Goal: Task Accomplishment & Management: Manage account settings

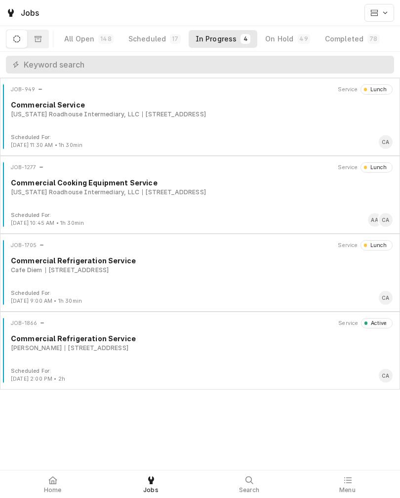
click at [92, 342] on div "Commercial Refrigeration Service" at bounding box center [201, 338] width 381 height 10
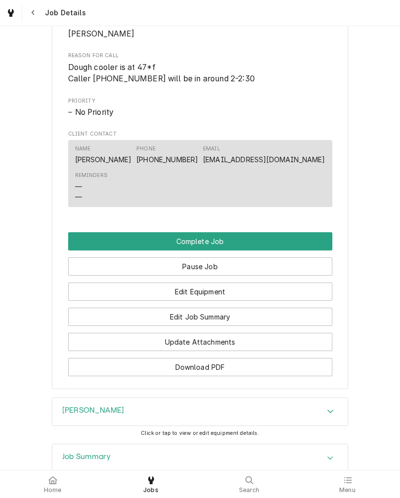
scroll to position [612, 0]
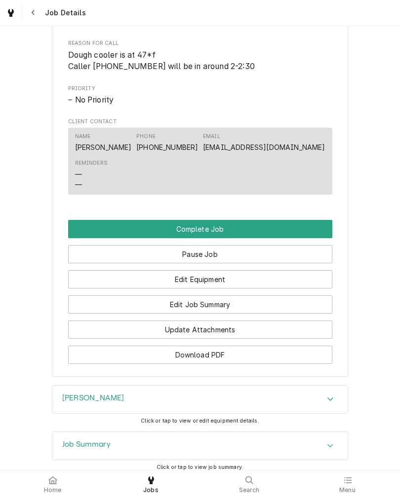
click at [295, 314] on button "Edit Job Summary" at bounding box center [200, 305] width 264 height 18
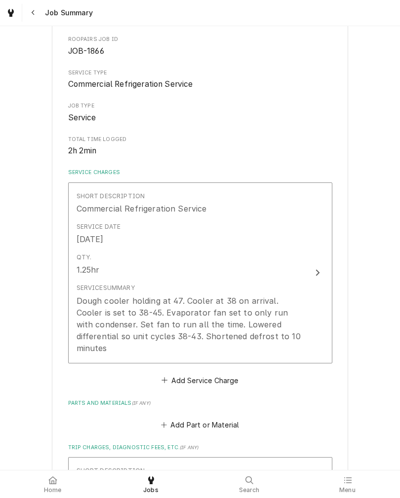
scroll to position [108, 0]
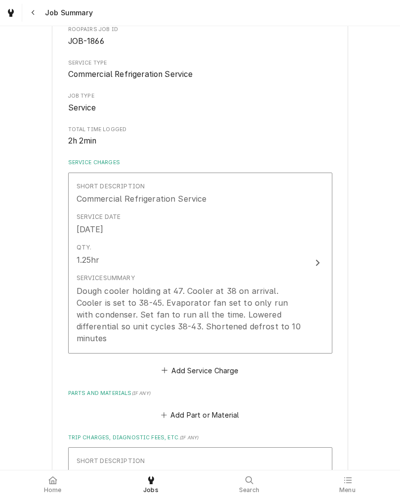
click at [306, 316] on button "Short Description Commercial Refrigeration Service Service Date Sep 30, 2025 Qt…" at bounding box center [200, 263] width 264 height 181
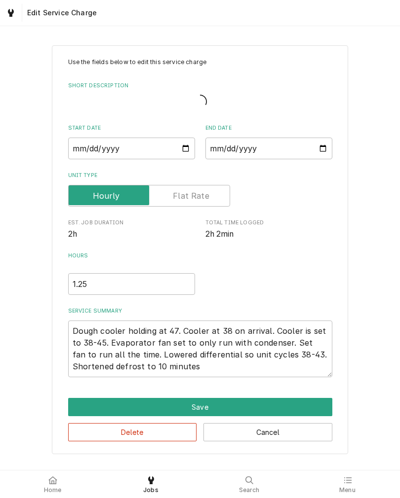
type textarea "x"
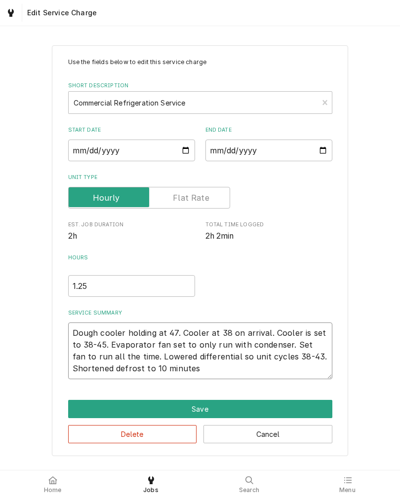
click at [256, 375] on textarea "Dough cooler holding at 47. Cooler at 38 on arrival. Cooler is set to 38-45. Ev…" at bounding box center [200, 351] width 264 height 57
type textarea "Dough cooler holding at 47. Cooler at 38 on arrival. Cooler is set to 38-45. Ev…"
type textarea "x"
type textarea "Dough cooler holding at 47. Cooler at 38 on arrival. Cooler is set to 38-45. Ev…"
click at [165, 359] on textarea "Dough cooler holding at 47. Cooler at 38 on arrival. Cooler is set to 38-45. Ev…" at bounding box center [200, 351] width 264 height 57
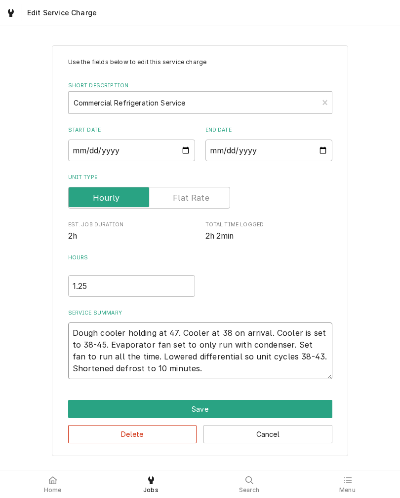
type textarea "x"
type textarea "Dough cooler holding at 47. Cooler at 38 on arrival. Cooler is set to 38-45. Ev…"
type textarea "x"
type textarea "Dough cooler holding at 47. Cooler at 38 on arrival. Cooler is set to 38-45. Ev…"
type textarea "x"
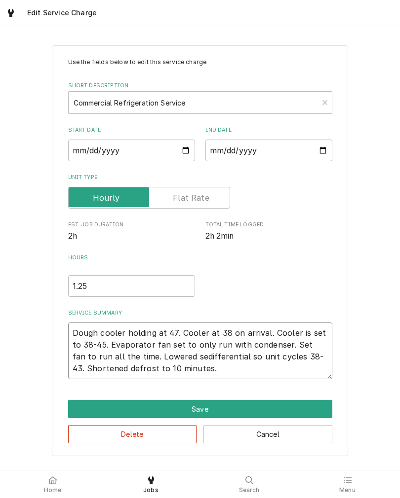
type textarea "Dough cooler holding at 47. Cooler at 38 on arrival. Cooler is set to 38-45. Ev…"
type textarea "x"
type textarea "Dough cooler holding at 47. Cooler at 38 on arrival. Cooler is set to 38-45. Ev…"
type textarea "x"
type textarea "Dough cooler holding at 47. Cooler at 38 on arrival. Cooler is set to 38-45. Ev…"
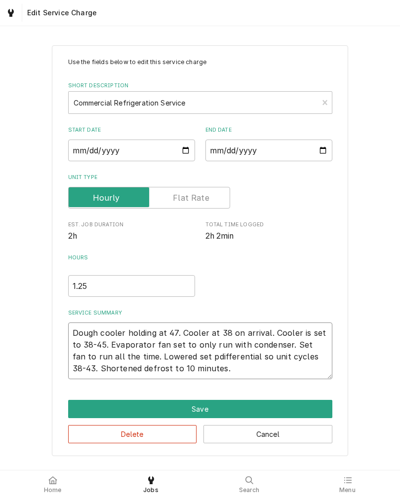
type textarea "x"
type textarea "Dough cooler holding at 47. Cooler at 38 on arrival. Cooler is set to 38-45. Ev…"
type textarea "x"
type textarea "Dough cooler holding at 47. Cooler at 38 on arrival. Cooler is set to 38-45. Ev…"
type textarea "x"
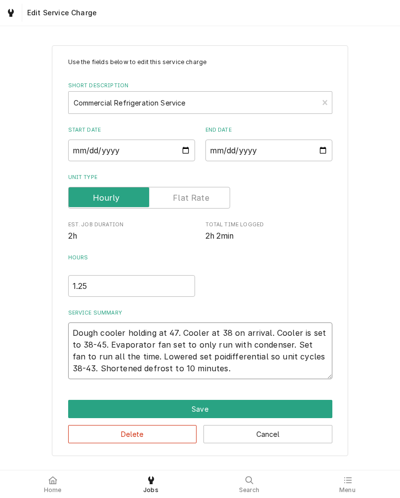
type textarea "Dough cooler holding at 47. Cooler at 38 on arrival. Cooler is set to 38-45. Ev…"
type textarea "x"
type textarea "Dough cooler holding at 47. Cooler at 38 on arrival. Cooler is set to 38-45. Ev…"
type textarea "x"
type textarea "Dough cooler holding at 47. Cooler at 38 on arrival. Cooler is set to 38-45. Ev…"
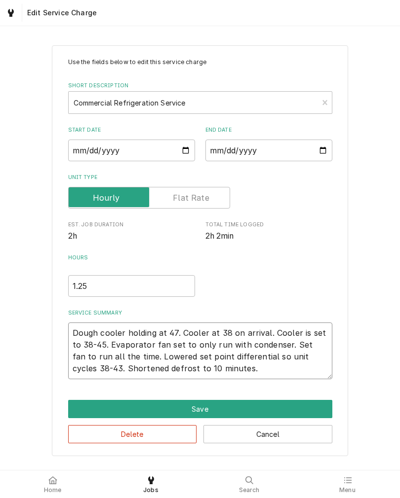
type textarea "x"
type textarea "Dough cooler holding at 47. Cooler at 38 on arrival. Cooler is set to 38-45. Ev…"
type textarea "x"
type textarea "Dough cooler holding at 47. Cooler at 38 on arrival. Cooler is set to 38-45. Ev…"
type textarea "x"
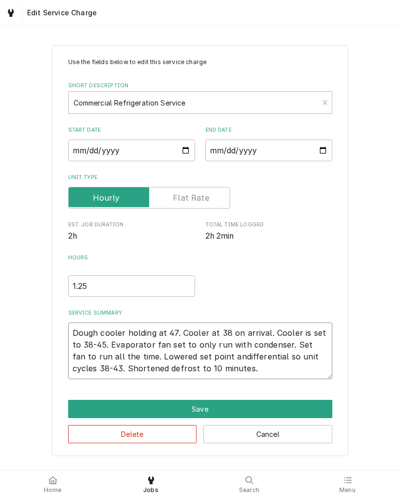
type textarea "Dough cooler holding at 47. Cooler at 38 on arrival. Cooler is set to 38-45. Ev…"
type textarea "x"
type textarea "Dough cooler holding at 47. Cooler at 38 on arrival. Cooler is set to 38-45. Ev…"
click at [93, 370] on textarea "Dough cooler holding at 47. Cooler at 38 on arrival. Cooler is set to 38-45. Ev…" at bounding box center [200, 351] width 264 height 57
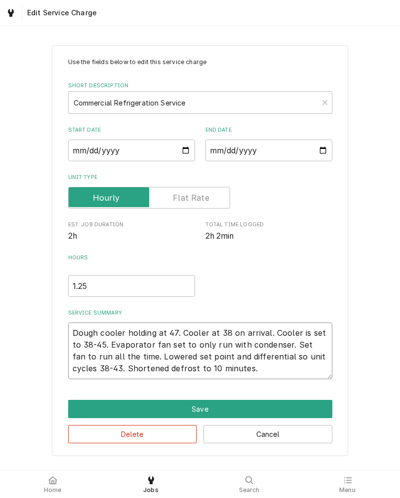
type textarea "x"
type textarea "Dough cooler holding at 47. Cooler at 38 on arrival. Cooler is set to 38-45. Ev…"
type textarea "x"
type textarea "Dough cooler holding at 47. Cooler at 38 on arrival. Cooler is set to 38-45. Ev…"
type textarea "x"
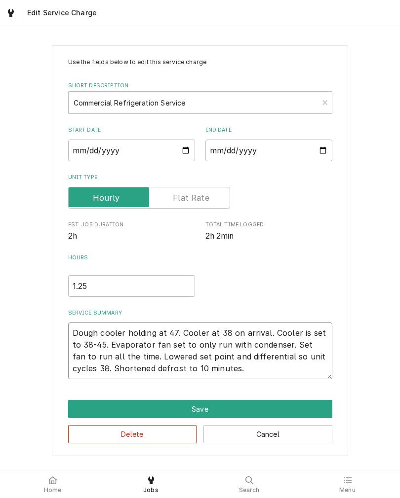
type textarea "Dough cooler holding at 47. Cooler at 38 on arrival. Cooler is set to 38-45. Ev…"
type textarea "x"
type textarea "Dough cooler holding at 47. Cooler at 38 on arrival. Cooler is set to 38-45. Ev…"
type textarea "x"
type textarea "Dough cooler holding at 47. Cooler at 38 on arrival. Cooler is set to 38-45. Ev…"
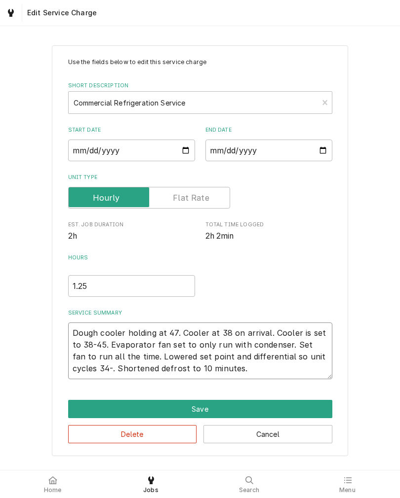
type textarea "x"
type textarea "Dough cooler holding at 47. Cooler at 38 on arrival. Cooler is set to 38-45. Ev…"
type textarea "x"
type textarea "Dough cooler holding at 47. Cooler at 38 on arrival. Cooler is set to 38-45. Ev…"
click at [31, 375] on div "Use the fields below to edit this service charge Short Description Commercial R…" at bounding box center [200, 251] width 400 height 428
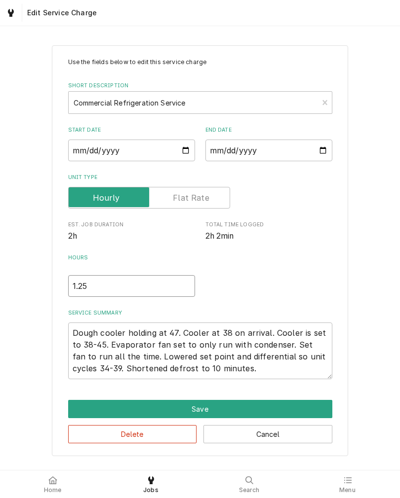
click at [98, 287] on input "1.25" at bounding box center [131, 286] width 127 height 22
type textarea "x"
type input "1.2"
type textarea "x"
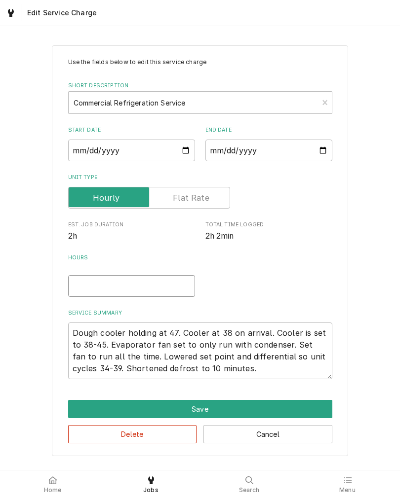
type input "1"
type textarea "x"
type input "2"
click at [346, 283] on div "Use the fields below to edit this service charge Short Description Commercial R…" at bounding box center [200, 250] width 296 height 411
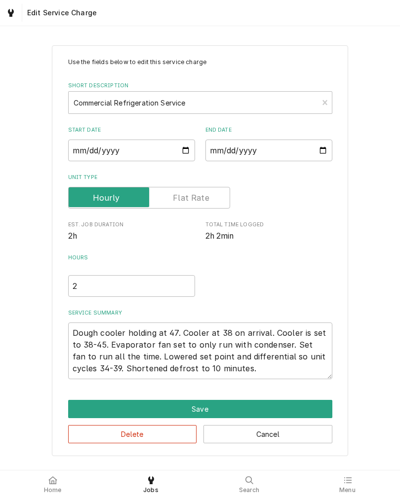
click at [85, 408] on button "Save" at bounding box center [200, 409] width 264 height 18
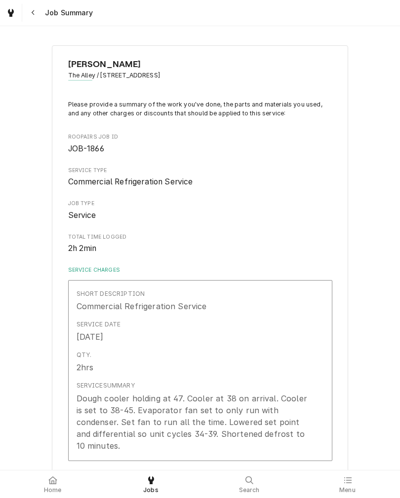
scroll to position [108, 0]
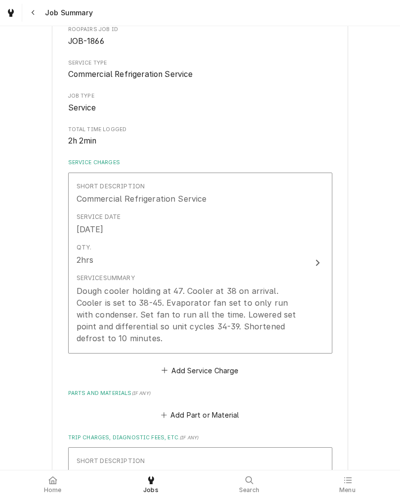
click at [297, 289] on div "Dough cooler holding at 47. Cooler at 38 on arrival. Cooler is set to 38-45. Ev…" at bounding box center [189, 314] width 226 height 59
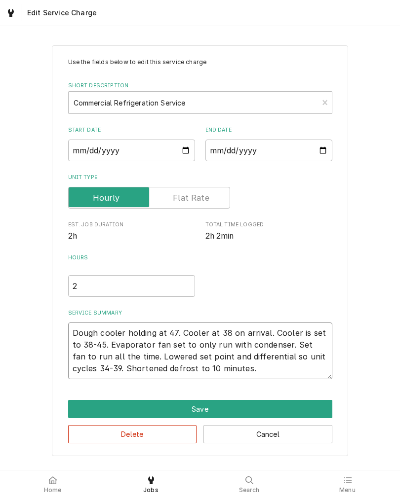
click at [285, 373] on textarea "Dough cooler holding at 47. Cooler at 38 on arrival. Cooler is set to 38-45. Ev…" at bounding box center [200, 351] width 264 height 57
type textarea "x"
type textarea "Dough cooler holding at 47. Cooler at 38 on arrival. Cooler is set to 38-45. Ev…"
type textarea "x"
type textarea "Dough cooler holding at 47. Cooler at 38 on arrival. Cooler is set to 38-45. Ev…"
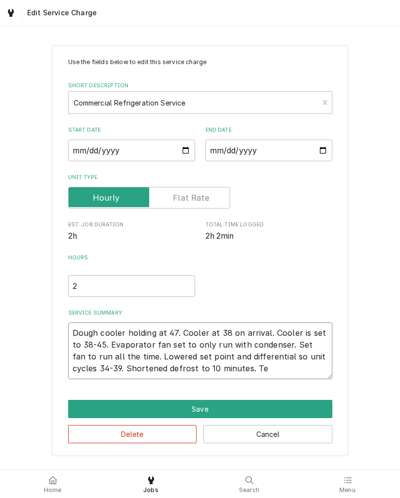
type textarea "x"
type textarea "Dough cooler holding at 47. Cooler at 38 on arrival. Cooler is set to 38-45. Ev…"
type textarea "x"
type textarea "Dough cooler holding at 47. Cooler at 38 on arrival. Cooler is set to 38-45. Ev…"
type textarea "x"
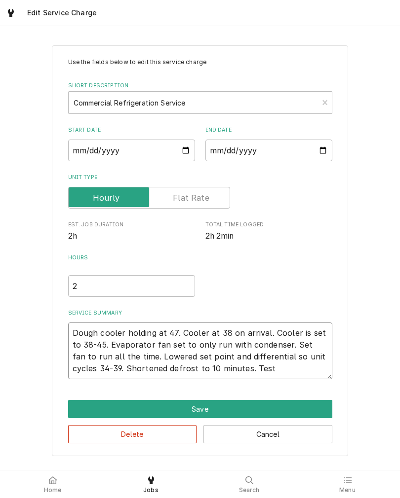
type textarea "Dough cooler holding at 47. Cooler at 38 on arrival. Cooler is set to 38-45. Ev…"
type textarea "x"
type textarea "Dough cooler holding at 47. Cooler at 38 on arrival. Cooler is set to 38-45. Ev…"
type textarea "x"
type textarea "Dough cooler holding at 47. Cooler at 38 on arrival. Cooler is set to 38-45. Ev…"
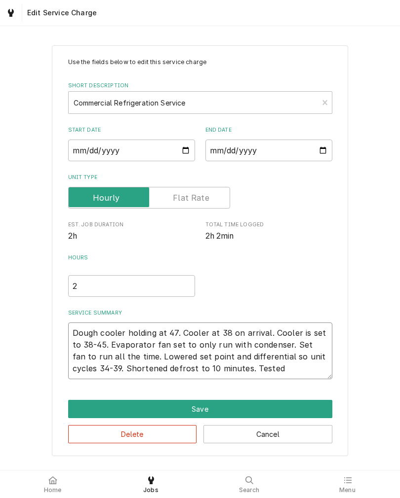
type textarea "x"
type textarea "Dough cooler holding at 47. Cooler at 38 on arrival. Cooler is set to 38-45. Ev…"
type textarea "x"
type textarea "Dough cooler holding at 47. Cooler at 38 on arrival. Cooler is set to 38-45. Ev…"
type textarea "x"
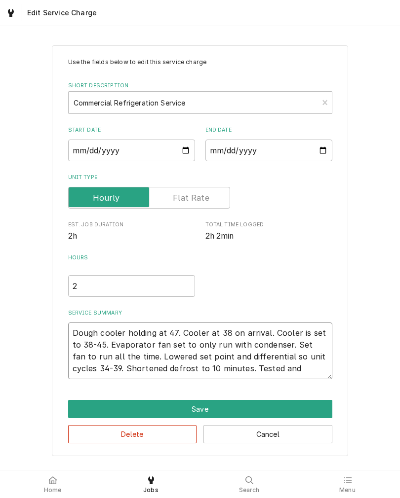
type textarea "Dough cooler holding at 47. Cooler at 38 on arrival. Cooler is set to 38-45. Ev…"
type textarea "x"
type textarea "Dough cooler holding at 47. Cooler at 38 on arrival. Cooler is set to 38-45. Ev…"
type textarea "x"
type textarea "Dough cooler holding at 47. Cooler at 38 on arrival. Cooler is set to 38-45. Ev…"
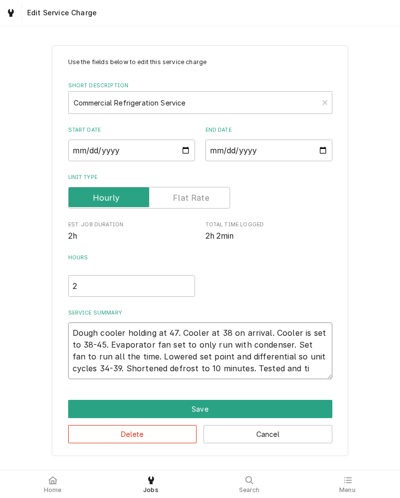
type textarea "x"
type textarea "Dough cooler holding at 47. Cooler at 38 on arrival. Cooler is set to 38-45. Ev…"
type textarea "x"
type textarea "Dough cooler holding at 47. Cooler at 38 on arrival. Cooler is set to 38-45. Ev…"
type textarea "x"
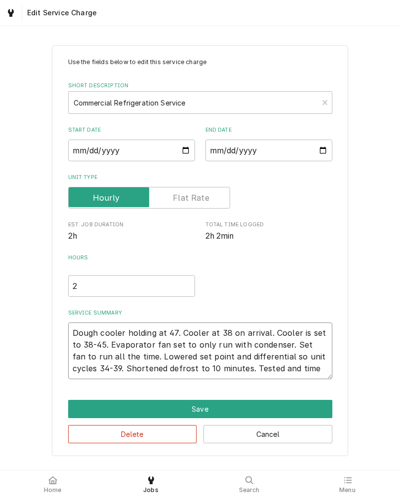
type textarea "Dough cooler holding at 47. Cooler at 38 on arrival. Cooler is set to 38-45. Ev…"
type textarea "x"
type textarea "Dough cooler holding at 47. Cooler at 38 on arrival. Cooler is set to 38-45. Ev…"
type textarea "x"
type textarea "Dough cooler holding at 47. Cooler at 38 on arrival. Cooler is set to 38-45. Ev…"
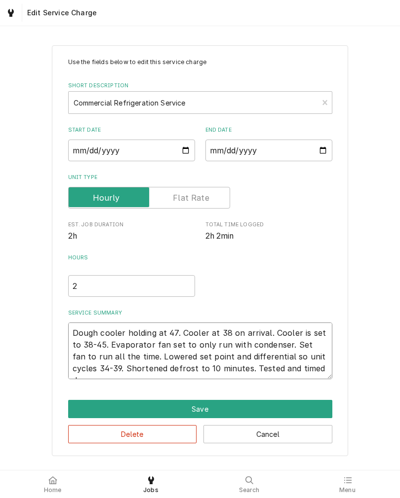
type textarea "x"
type textarea "Dough cooler holding at 47. Cooler at 38 on arrival. Cooler is set to 38-45. Ev…"
type textarea "x"
type textarea "Dough cooler holding at 47. Cooler at 38 on arrival. Cooler is set to 38-45. Ev…"
type textarea "x"
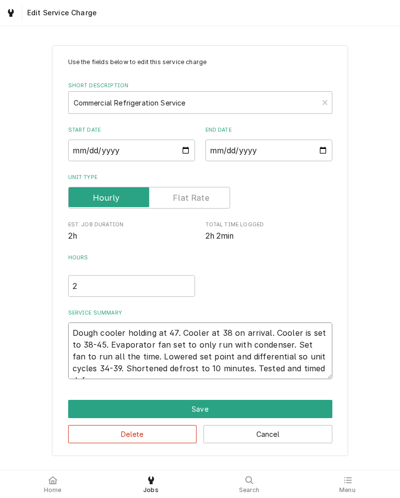
type textarea "Dough cooler holding at 47. Cooler at 38 on arrival. Cooler is set to 38-45. Ev…"
type textarea "x"
type textarea "Dough cooler holding at 47. Cooler at 38 on arrival. Cooler is set to 38-45. Ev…"
type textarea "x"
type textarea "Dough cooler holding at 47. Cooler at 38 on arrival. Cooler is set to 38-45. Ev…"
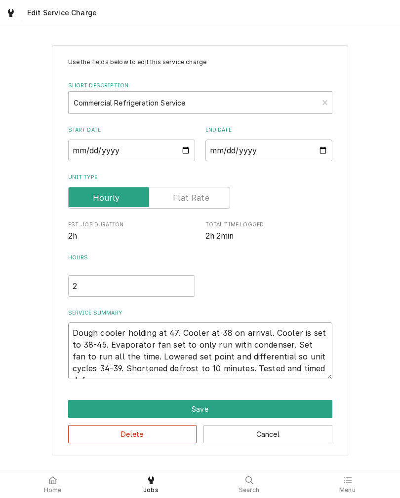
type textarea "x"
type textarea "Dough cooler holding at 47. Cooler at 38 on arrival. Cooler is set to 38-45. Ev…"
type textarea "x"
type textarea "Dough cooler holding at 47. Cooler at 38 on arrival. Cooler is set to 38-45. Ev…"
type textarea "x"
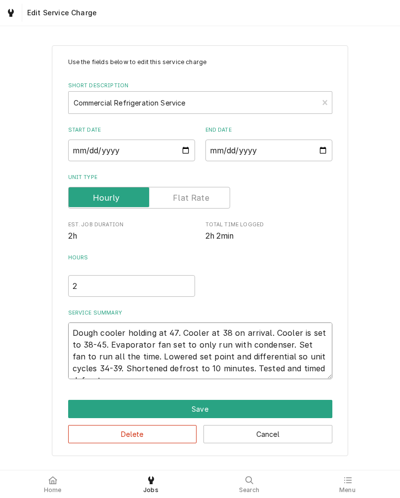
type textarea "Dough cooler holding at 47. Cooler at 38 on arrival. Cooler is set to 38-45. Ev…"
type textarea "x"
type textarea "Dough cooler holding at 47. Cooler at 38 on arrival. Cooler is set to 38-45. Ev…"
type textarea "x"
type textarea "Dough cooler holding at 47. Cooler at 38 on arrival. Cooler is set to 38-45. Ev…"
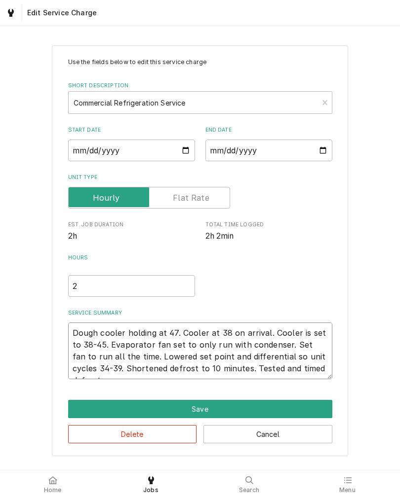
type textarea "x"
type textarea "Dough cooler holding at 47. Cooler at 38 on arrival. Cooler is set to 38-45. Ev…"
type textarea "x"
type textarea "Dough cooler holding at 47. Cooler at 38 on arrival. Cooler is set to 38-45. Ev…"
type textarea "x"
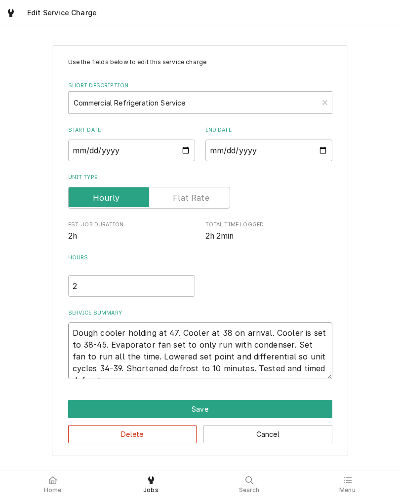
type textarea "Dough cooler holding at 47. Cooler at 38 on arrival. Cooler is set to 38-45. Ev…"
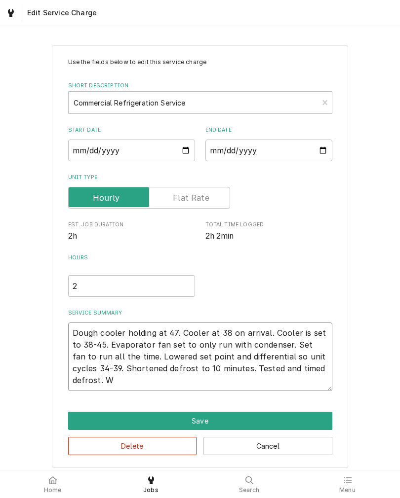
type textarea "x"
type textarea "Dough cooler holding at 47. Cooler at 38 on arrival. Cooler is set to 38-45. Ev…"
type textarea "x"
type textarea "Dough cooler holding at 47. Cooler at 38 on arrival. Cooler is set to 38-45. Ev…"
type textarea "x"
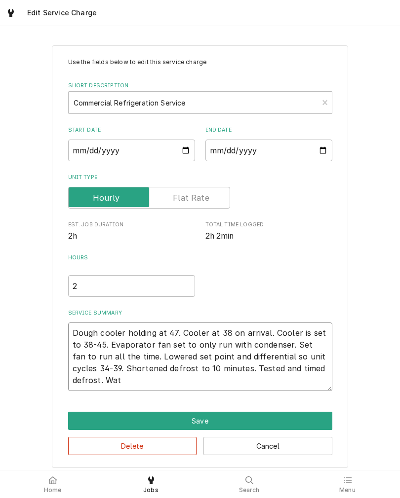
type textarea "Dough cooler holding at 47. Cooler at 38 on arrival. Cooler is set to 38-45. Ev…"
type textarea "x"
type textarea "Dough cooler holding at 47. Cooler at 38 on arrival. Cooler is set to 38-45. Ev…"
type textarea "x"
type textarea "Dough cooler holding at 47. Cooler at 38 on arrival. Cooler is set to 38-45. Ev…"
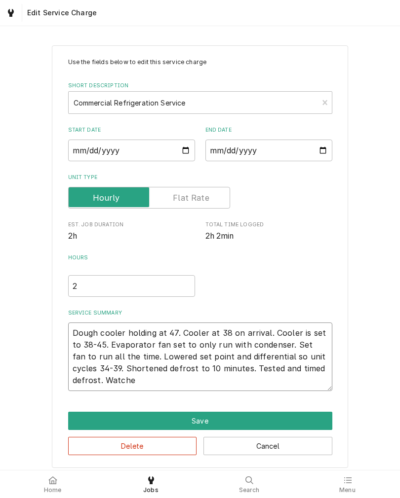
type textarea "x"
type textarea "Dough cooler holding at 47. Cooler at 38 on arrival. Cooler is set to 38-45. Ev…"
type textarea "x"
type textarea "Dough cooler holding at 47. Cooler at 38 on arrival. Cooler is set to 38-45. Ev…"
type textarea "x"
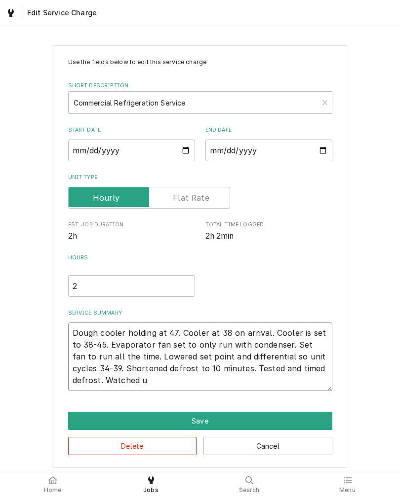
type textarea "Dough cooler holding at 47. Cooler at 38 on arrival. Cooler is set to 38-45. Ev…"
type textarea "x"
type textarea "Dough cooler holding at 47. Cooler at 38 on arrival. Cooler is set to 38-45. Ev…"
type textarea "x"
type textarea "Dough cooler holding at 47. Cooler at 38 on arrival. Cooler is set to 38-45. Ev…"
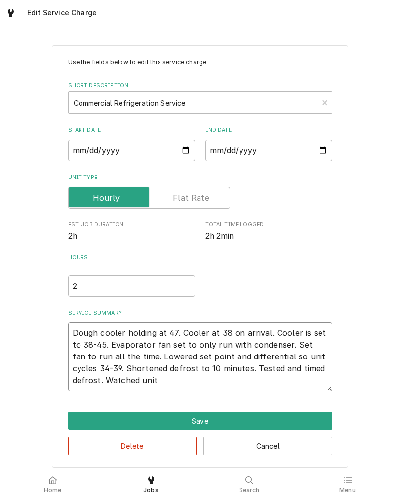
type textarea "x"
type textarea "Dough cooler holding at 47. Cooler at 38 on arrival. Cooler is set to 38-45. Ev…"
type textarea "x"
type textarea "Dough cooler holding at 47. Cooler at 38 on arrival. Cooler is set to 38-45. Ev…"
type textarea "x"
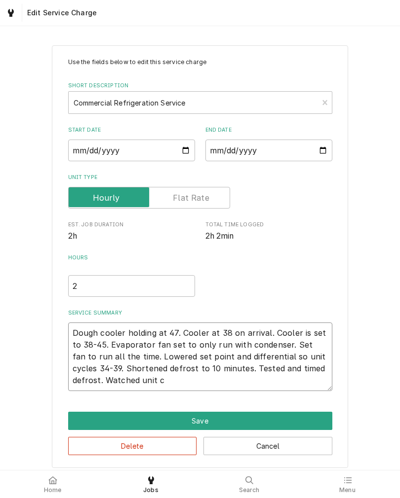
type textarea "Dough cooler holding at 47. Cooler at 38 on arrival. Cooler is set to 38-45. Ev…"
type textarea "x"
type textarea "Dough cooler holding at 47. Cooler at 38 on arrival. Cooler is set to 38-45. Ev…"
type textarea "x"
type textarea "Dough cooler holding at 47. Cooler at 38 on arrival. Cooler is set to 38-45. Ev…"
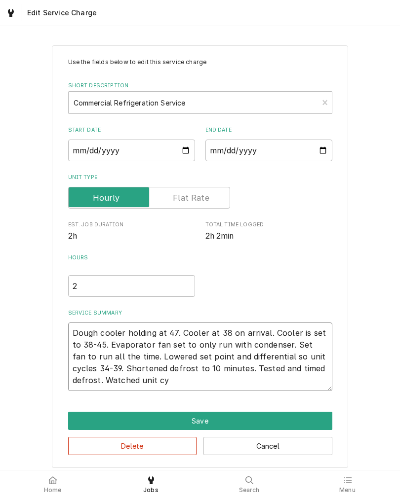
type textarea "x"
type textarea "Dough cooler holding at 47. Cooler at 38 on arrival. Cooler is set to 38-45. Ev…"
type textarea "x"
type textarea "Dough cooler holding at 47. Cooler at 38 on arrival. Cooler is set to 38-45. Ev…"
type textarea "x"
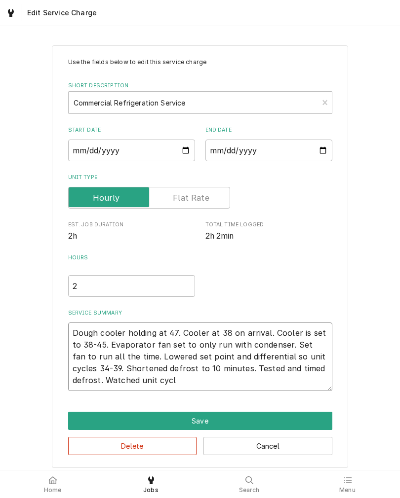
type textarea "Dough cooler holding at 47. Cooler at 38 on arrival. Cooler is set to 38-45. Ev…"
type textarea "x"
type textarea "Dough cooler holding at 47. Cooler at 38 on arrival. Cooler is set to 38-45. Ev…"
type textarea "x"
type textarea "Dough cooler holding at 47. Cooler at 38 on arrival. Cooler is set to 38-45. Ev…"
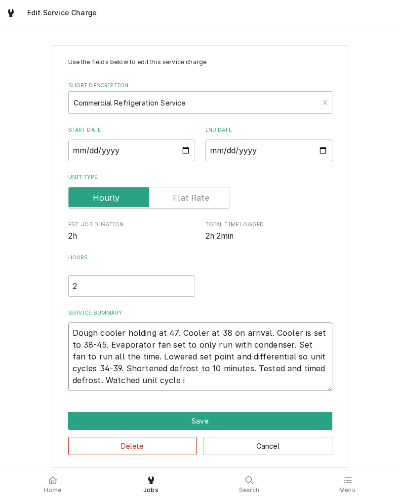
type textarea "x"
type textarea "Dough cooler holding at 47. Cooler at 38 on arrival. Cooler is set to 38-45. Ev…"
type textarea "x"
type textarea "Dough cooler holding at 47. Cooler at 38 on arrival. Cooler is set to 38-45. Ev…"
type textarea "x"
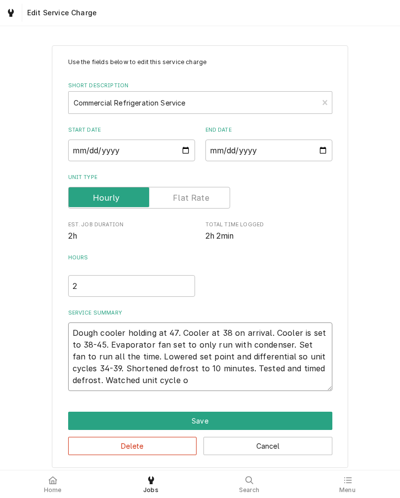
type textarea "Dough cooler holding at 47. Cooler at 38 on arrival. Cooler is set to 38-45. Ev…"
type textarea "x"
type textarea "Dough cooler holding at 47. Cooler at 38 on arrival. Cooler is set to 38-45. Ev…"
type textarea "x"
type textarea "Dough cooler holding at 47. Cooler at 38 on arrival. Cooler is set to 38-45. Ev…"
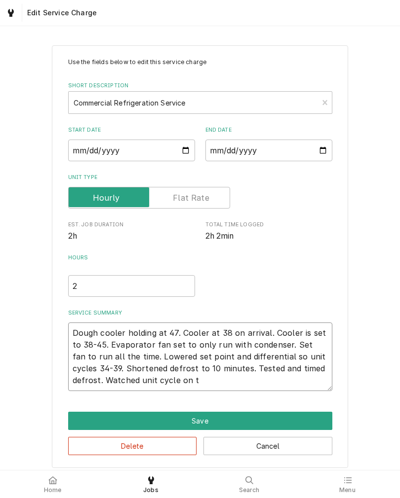
type textarea "x"
type textarea "Dough cooler holding at 47. Cooler at 38 on arrival. Cooler is set to 38-45. Ev…"
type textarea "x"
type textarea "Dough cooler holding at 47. Cooler at 38 on arrival. Cooler is set to 38-45. Ev…"
type textarea "x"
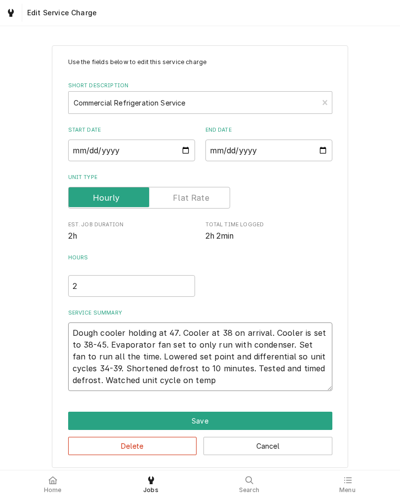
type textarea "Dough cooler holding at 47. Cooler at 38 on arrival. Cooler is set to 38-45. Ev…"
click at [22, 341] on div "Use the fields below to edit this service charge Short Description Commercial R…" at bounding box center [200, 257] width 400 height 440
click at [74, 424] on button "Save" at bounding box center [200, 421] width 264 height 18
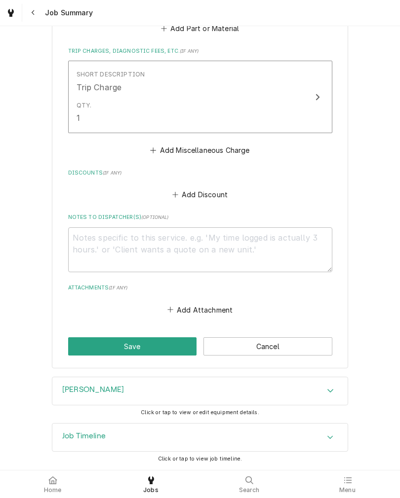
scroll to position [510, 0]
click at [80, 349] on button "Save" at bounding box center [132, 346] width 129 height 18
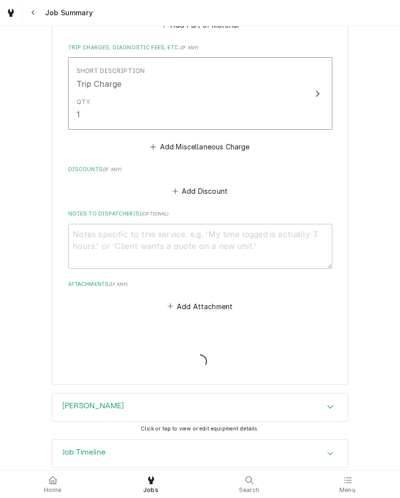
type textarea "x"
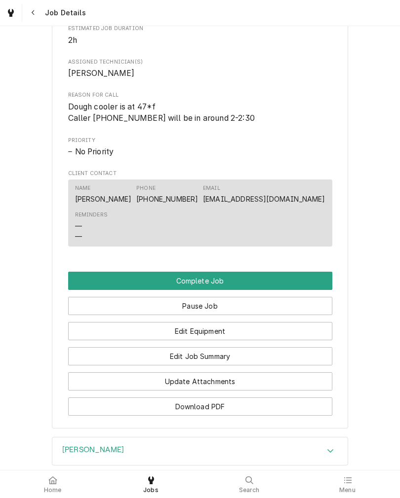
scroll to position [569, 0]
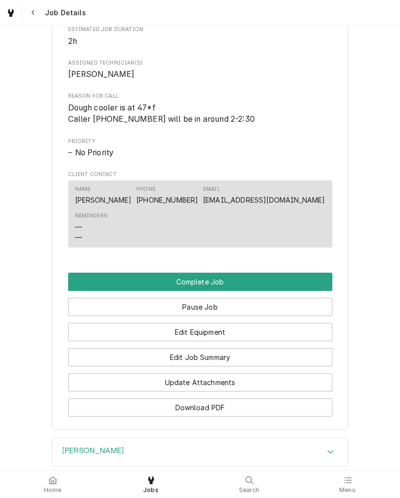
click at [286, 291] on button "Complete Job" at bounding box center [200, 282] width 264 height 18
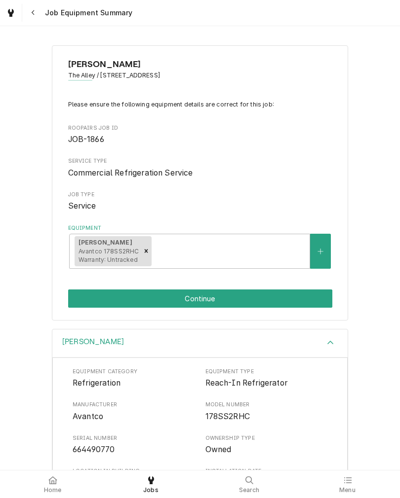
click at [301, 294] on button "Continue" at bounding box center [200, 299] width 264 height 18
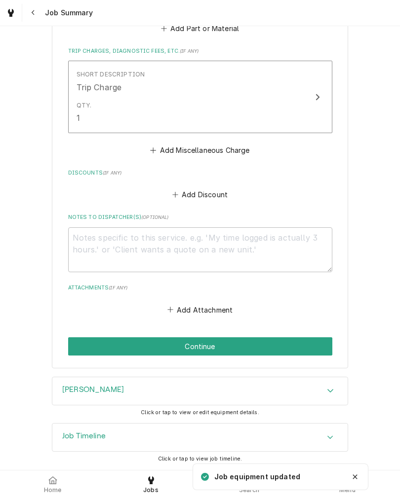
scroll to position [510, 0]
click at [293, 344] on button "Continue" at bounding box center [200, 346] width 264 height 18
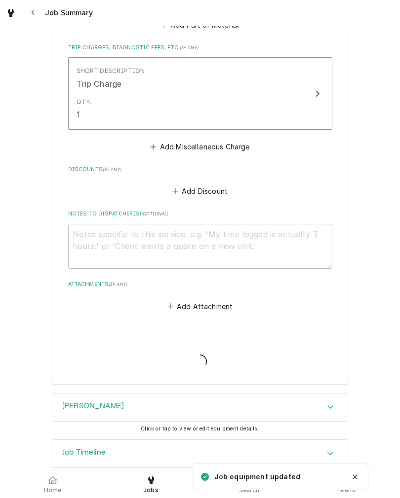
type textarea "x"
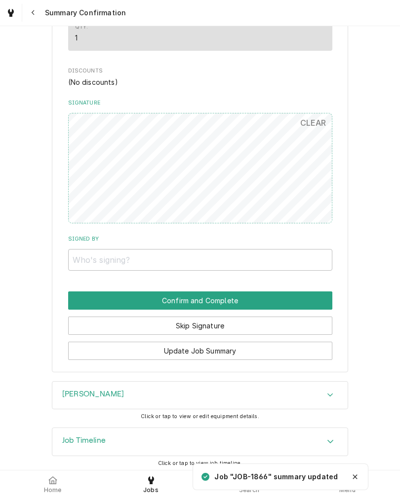
scroll to position [501, 0]
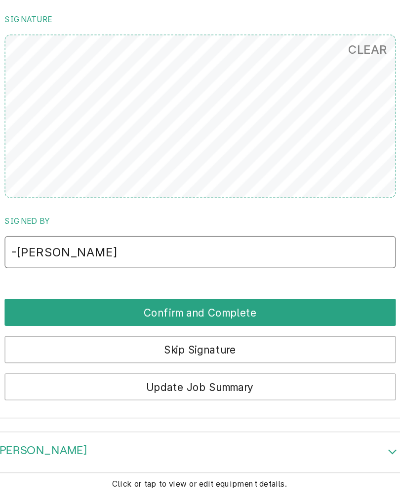
click at [68, 251] on input "-[PERSON_NAME]" at bounding box center [200, 262] width 264 height 22
click at [68, 251] on input "[PERSON_NAME]" at bounding box center [200, 262] width 264 height 22
type input "[PERSON_NAME]"
click at [68, 294] on button "Confirm and Complete" at bounding box center [200, 303] width 264 height 18
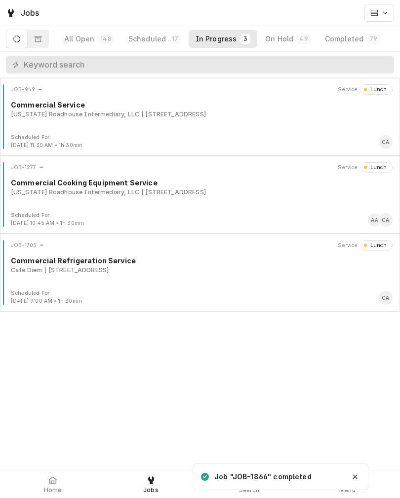
click at [58, 480] on div at bounding box center [53, 481] width 12 height 12
